Goal: Navigation & Orientation: Find specific page/section

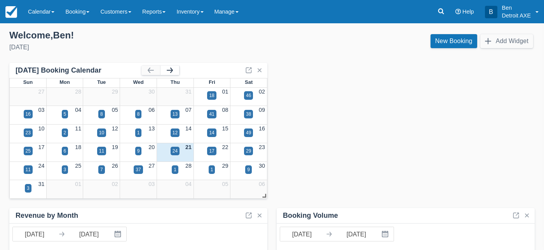
click at [174, 72] on button "button" at bounding box center [169, 70] width 19 height 9
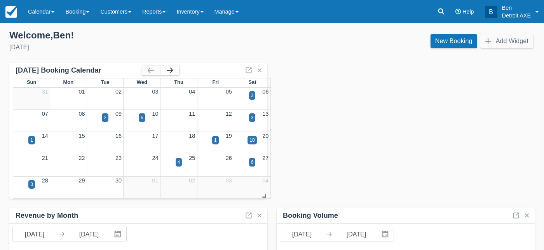
click at [174, 72] on button "button" at bounding box center [169, 70] width 19 height 9
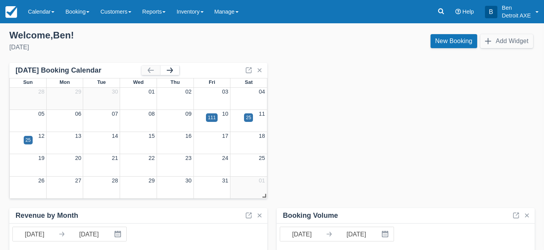
click at [174, 72] on button "button" at bounding box center [169, 70] width 19 height 9
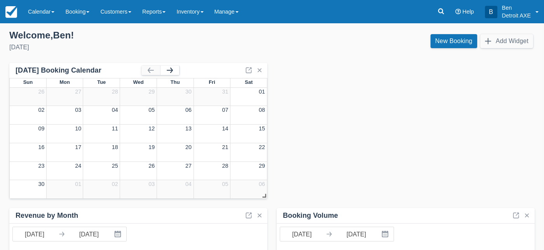
click at [174, 72] on button "button" at bounding box center [169, 70] width 19 height 9
